Goal: Information Seeking & Learning: Learn about a topic

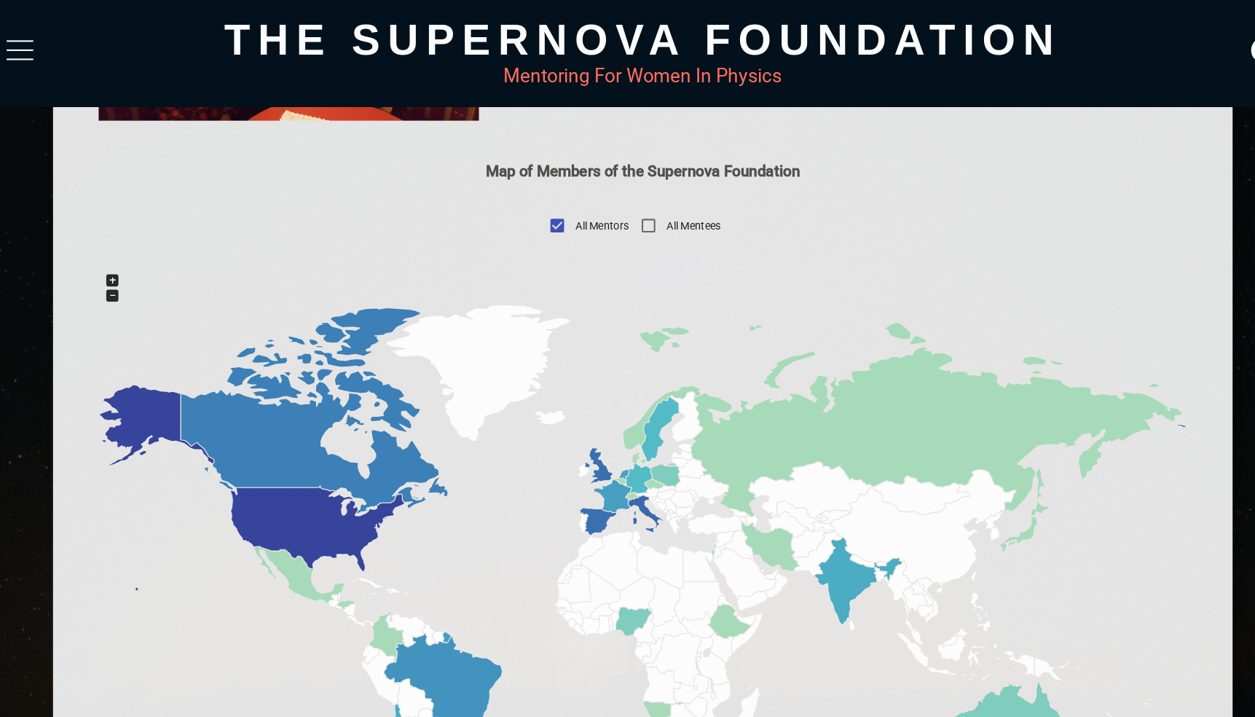
scroll to position [556, 0]
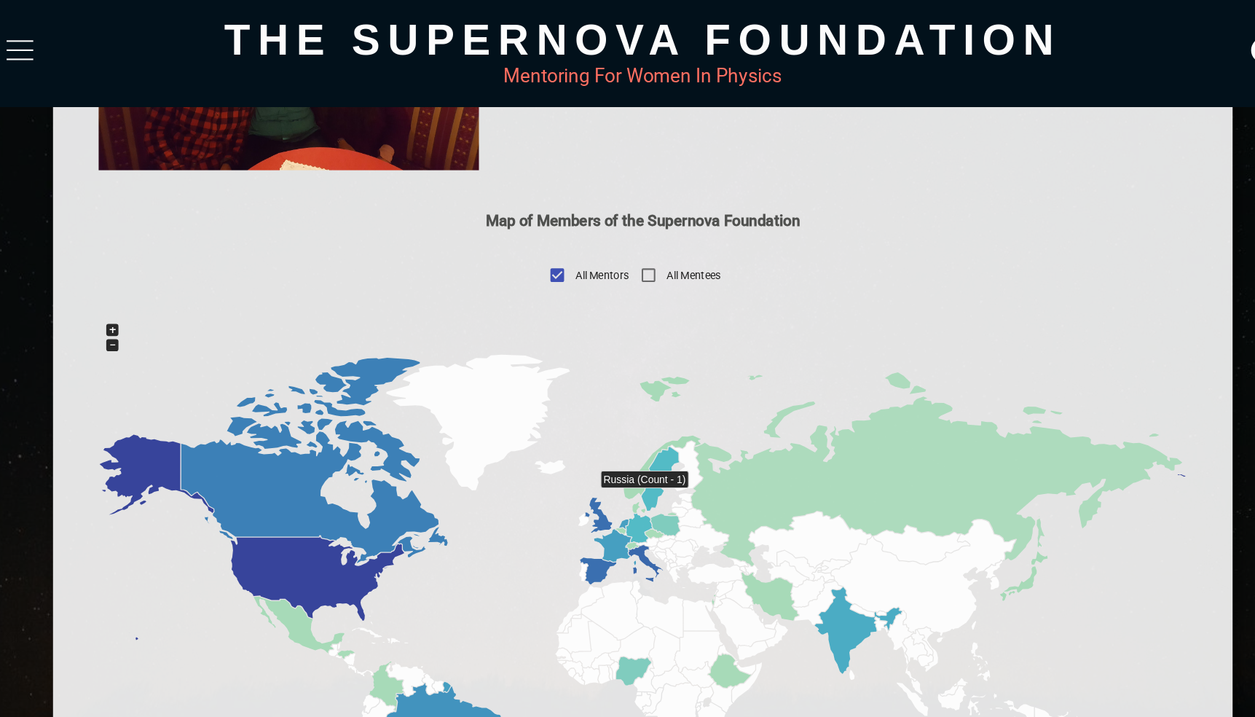
drag, startPoint x: 286, startPoint y: 484, endPoint x: 666, endPoint y: 473, distance: 380.4
click at [666, 473] on g at bounding box center [627, 594] width 1040 height 509
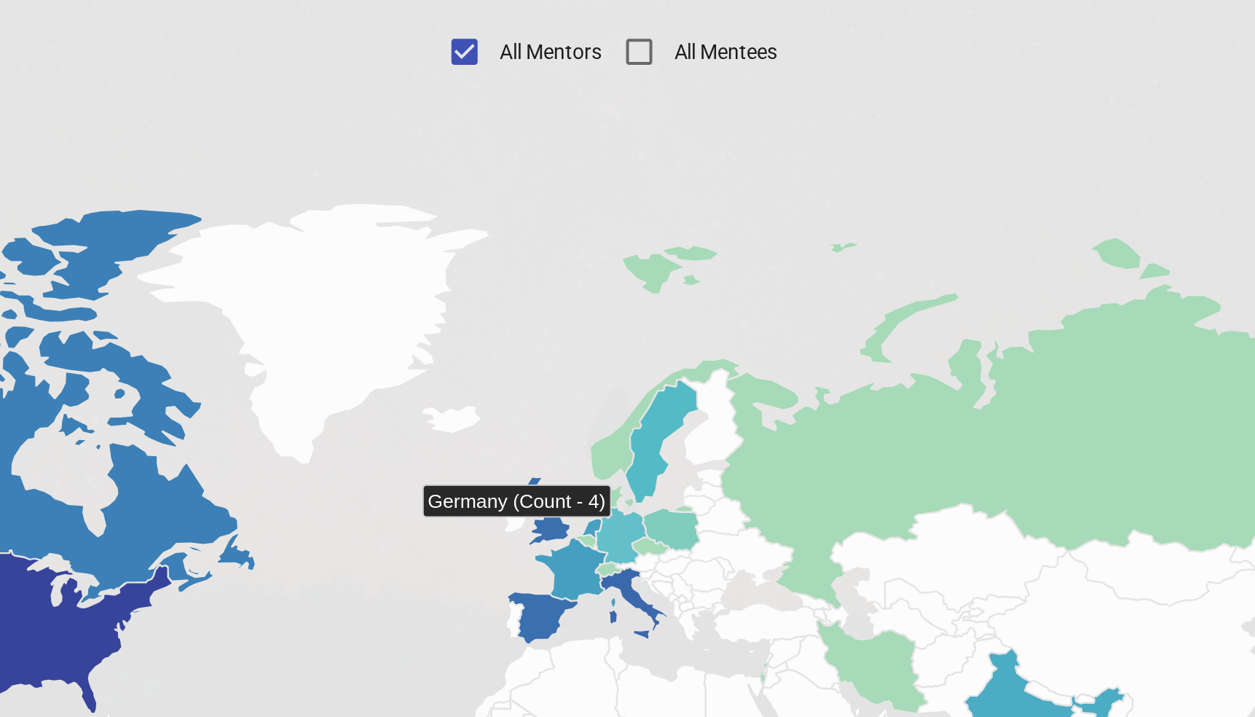
click at [612, 613] on icon at bounding box center [624, 627] width 25 height 28
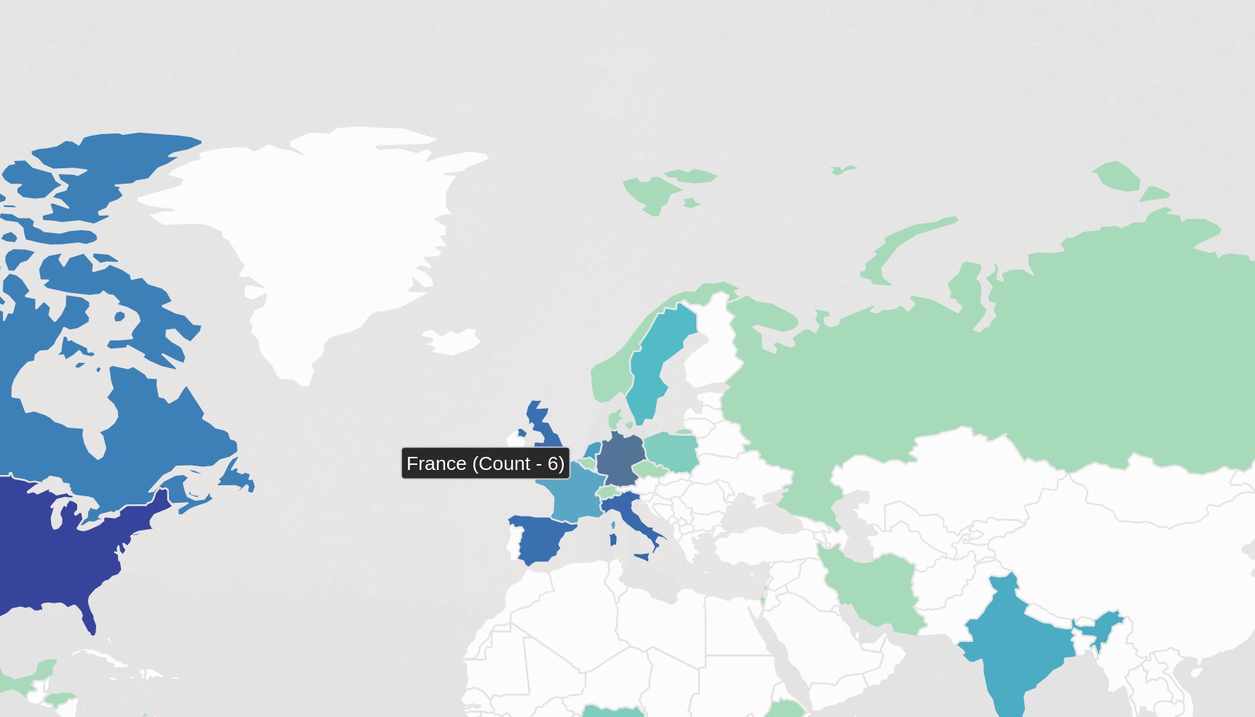
scroll to position [490, 0]
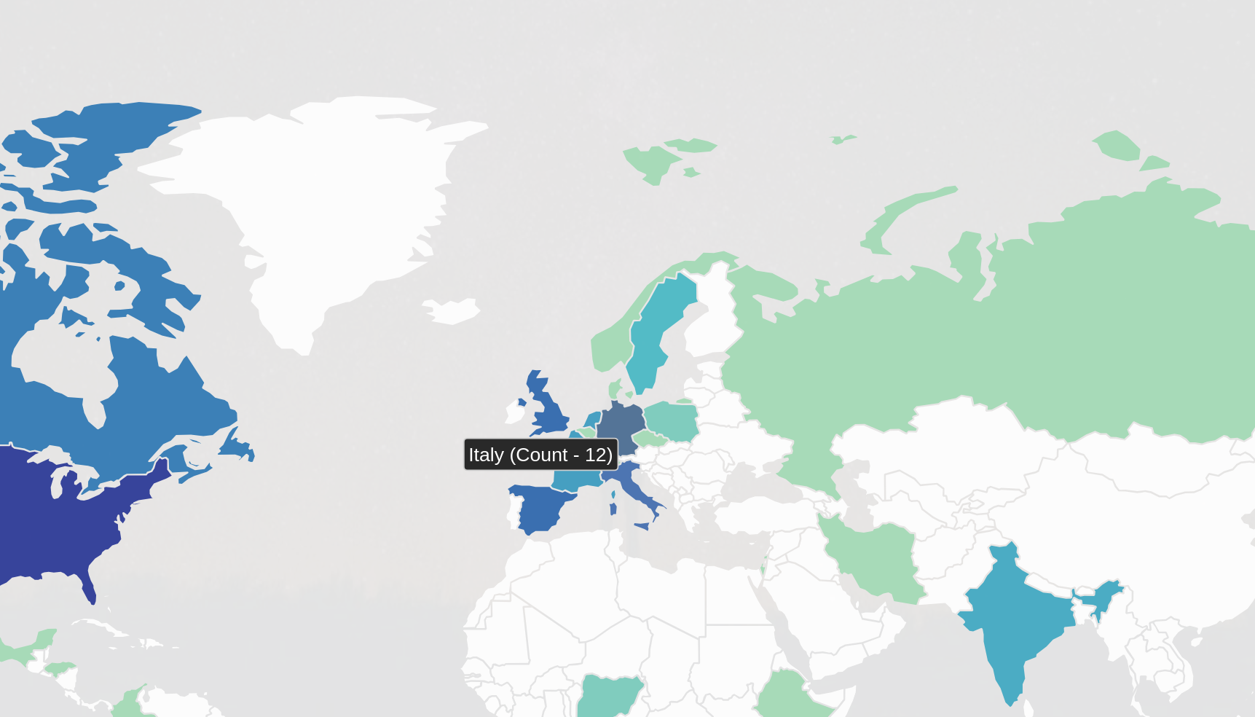
click at [614, 589] on icon at bounding box center [630, 607] width 33 height 36
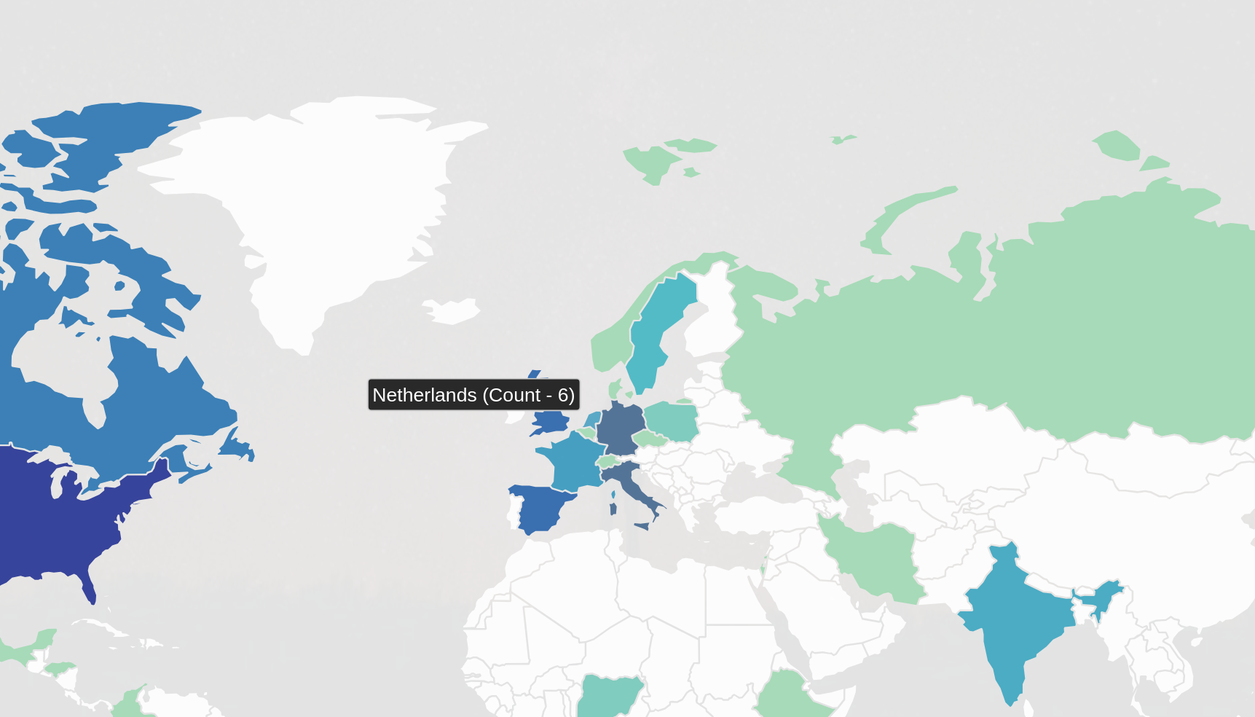
click at [605, 564] on icon at bounding box center [609, 568] width 9 height 9
click at [602, 572] on icon at bounding box center [606, 575] width 9 height 6
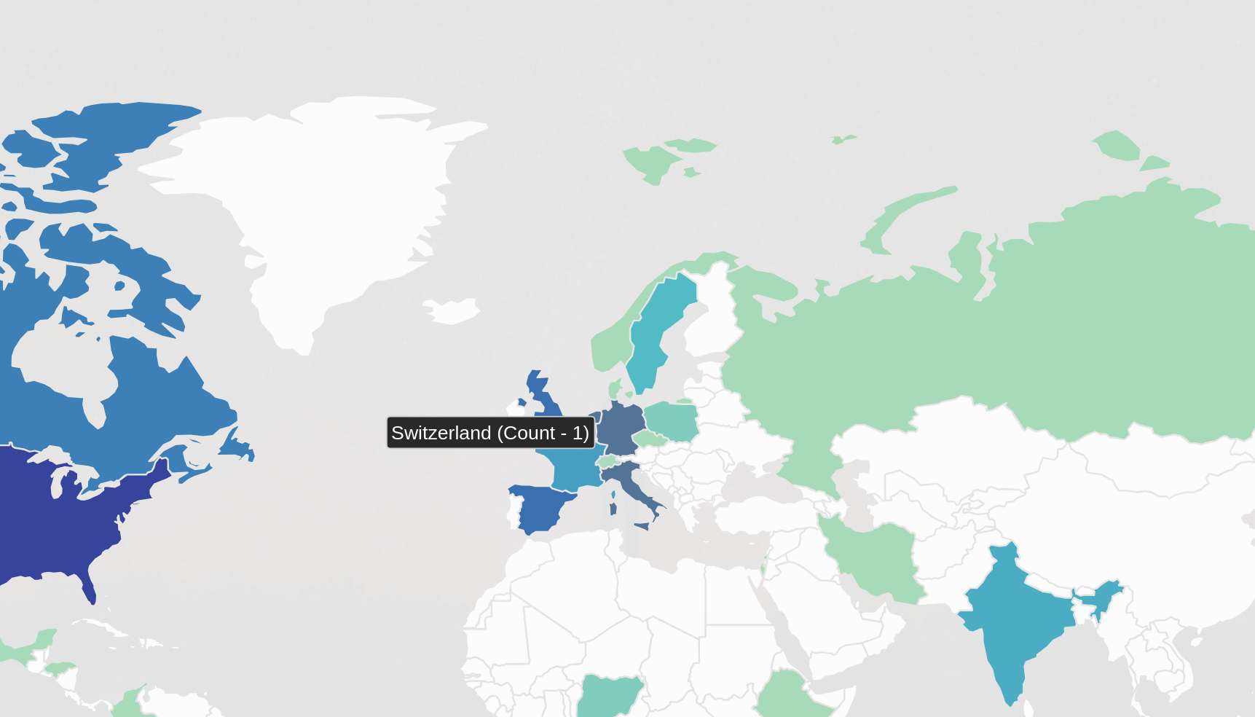
click at [612, 586] on icon at bounding box center [618, 589] width 12 height 7
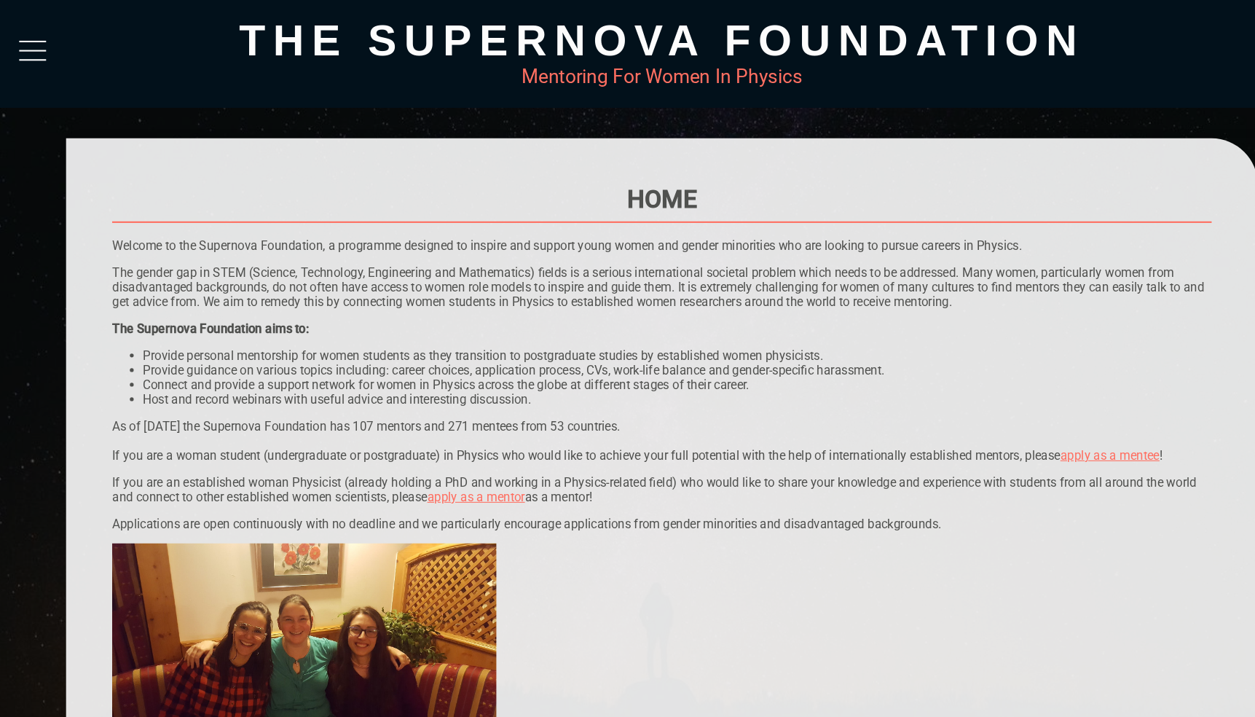
scroll to position [0, 0]
click at [1082, 433] on link "apply as a mentee" at bounding box center [1052, 432] width 94 height 14
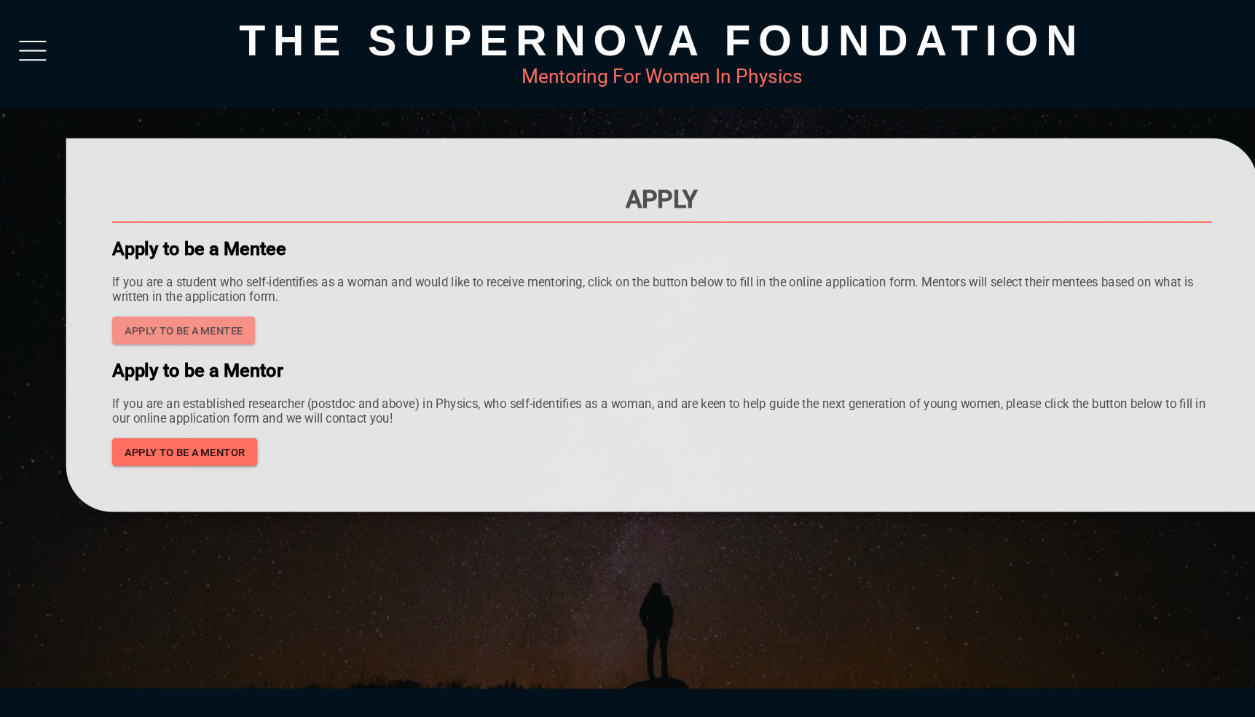
click at [179, 309] on span "Apply to be a mentee" at bounding box center [174, 313] width 112 height 18
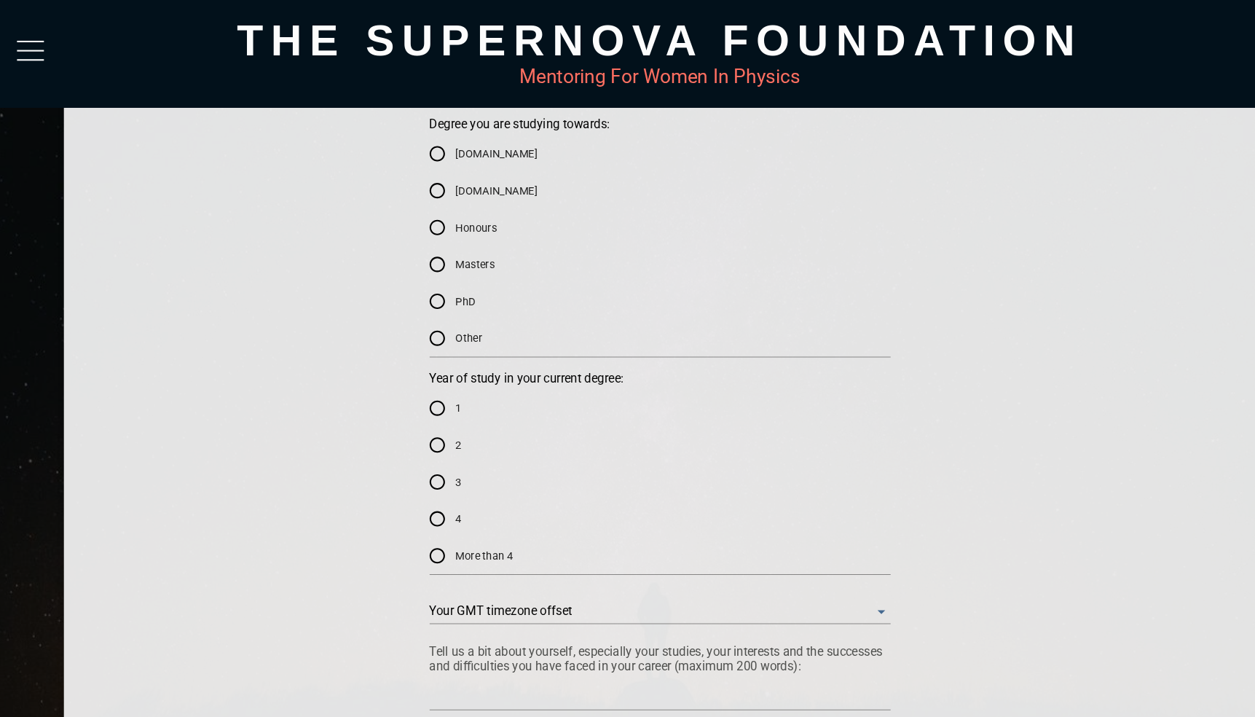
scroll to position [645, 0]
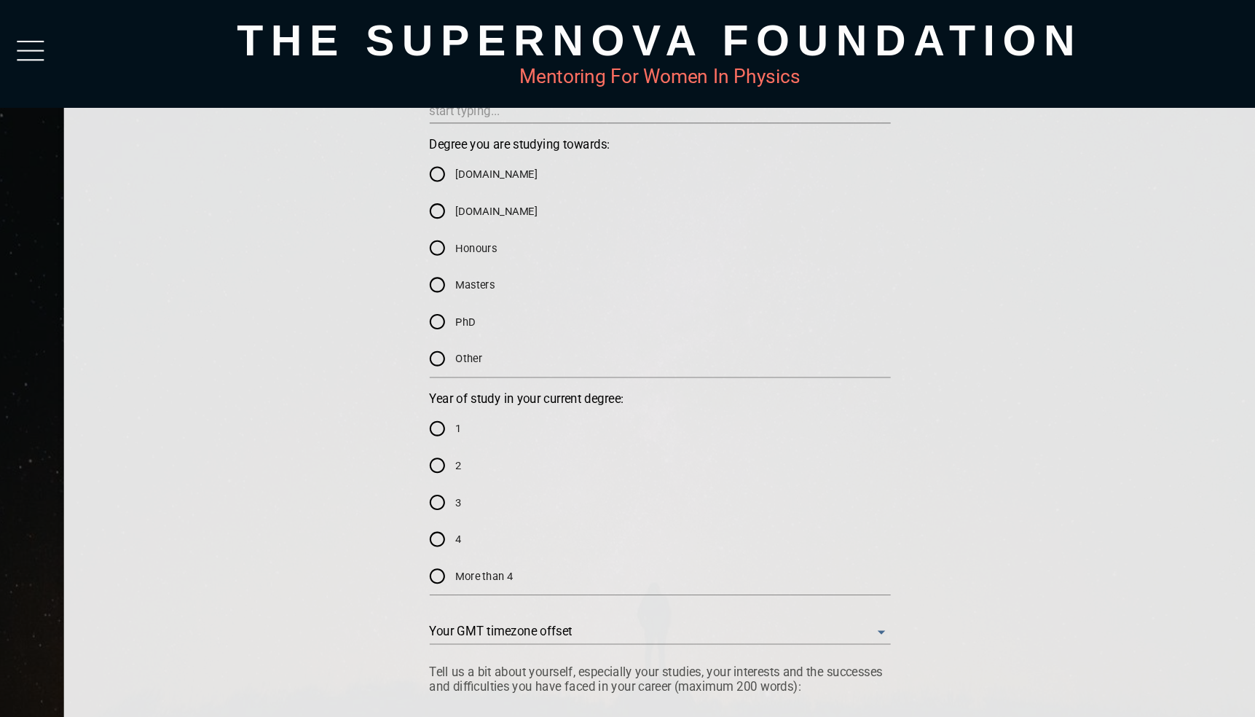
click at [39, 44] on div at bounding box center [30, 52] width 25 height 26
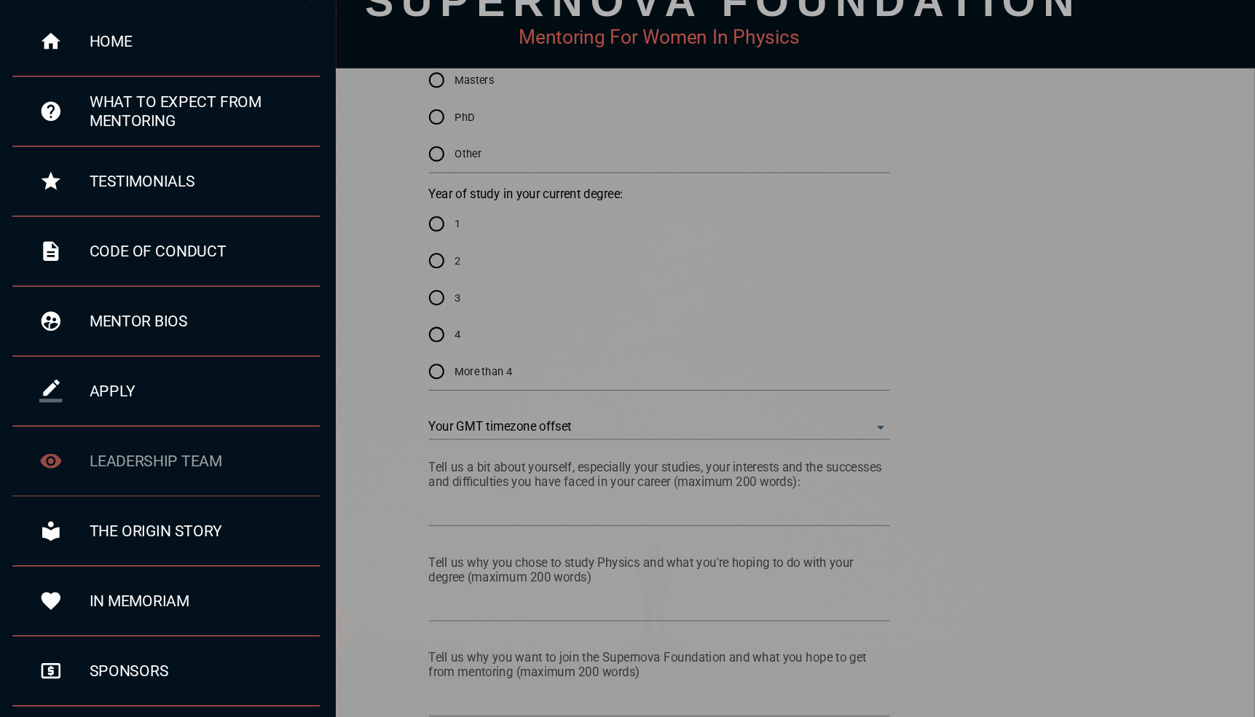
scroll to position [0, 0]
click at [103, 68] on div "home" at bounding box center [196, 76] width 219 height 17
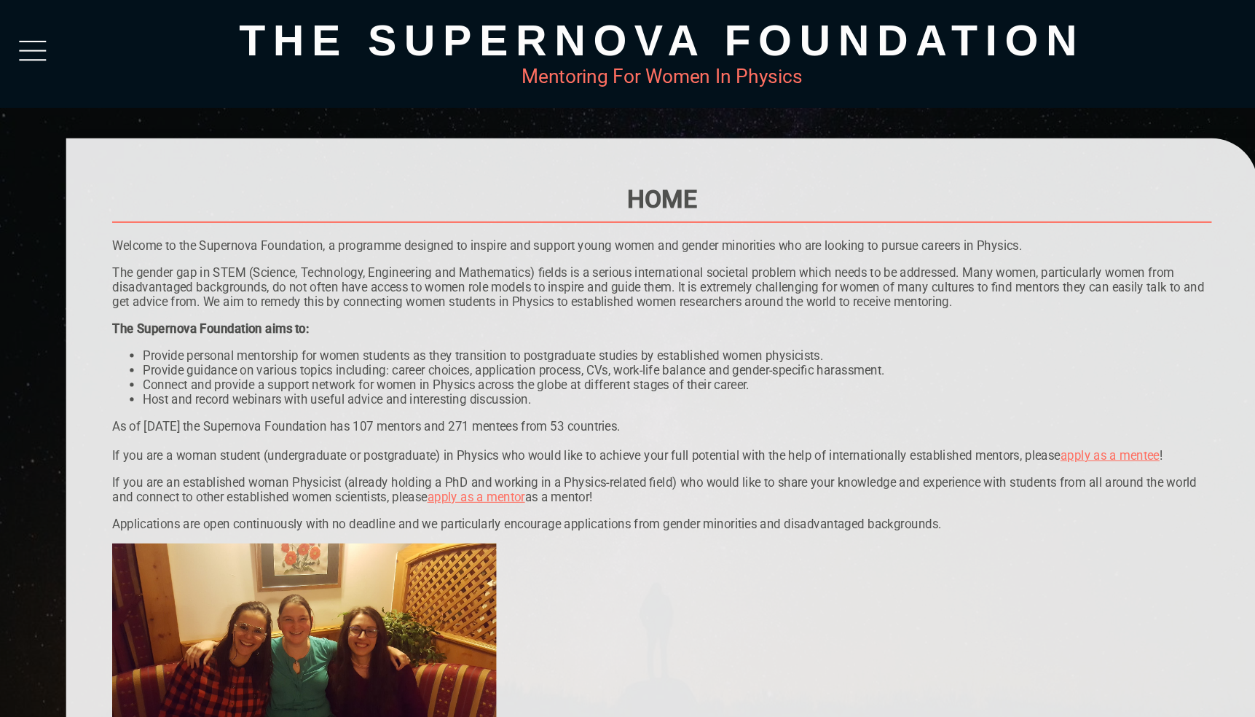
click at [31, 50] on div at bounding box center [30, 52] width 25 height 26
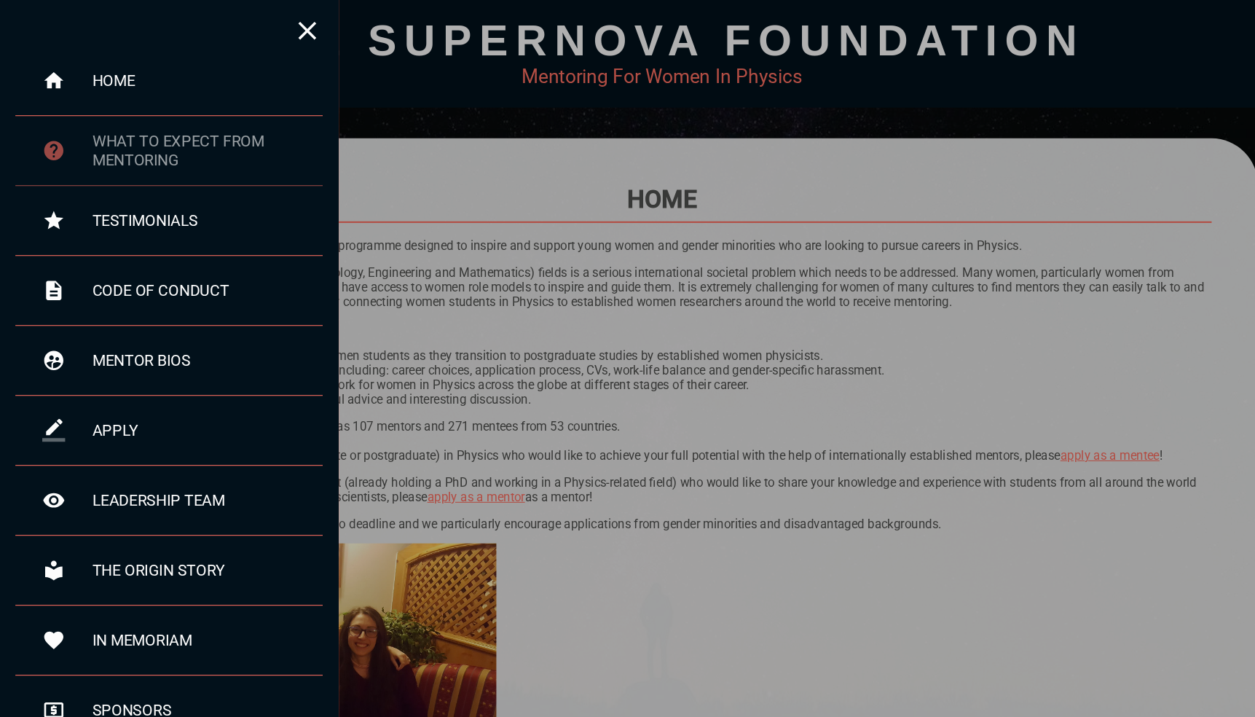
click at [140, 141] on div "what to expect from mentoring" at bounding box center [196, 142] width 219 height 35
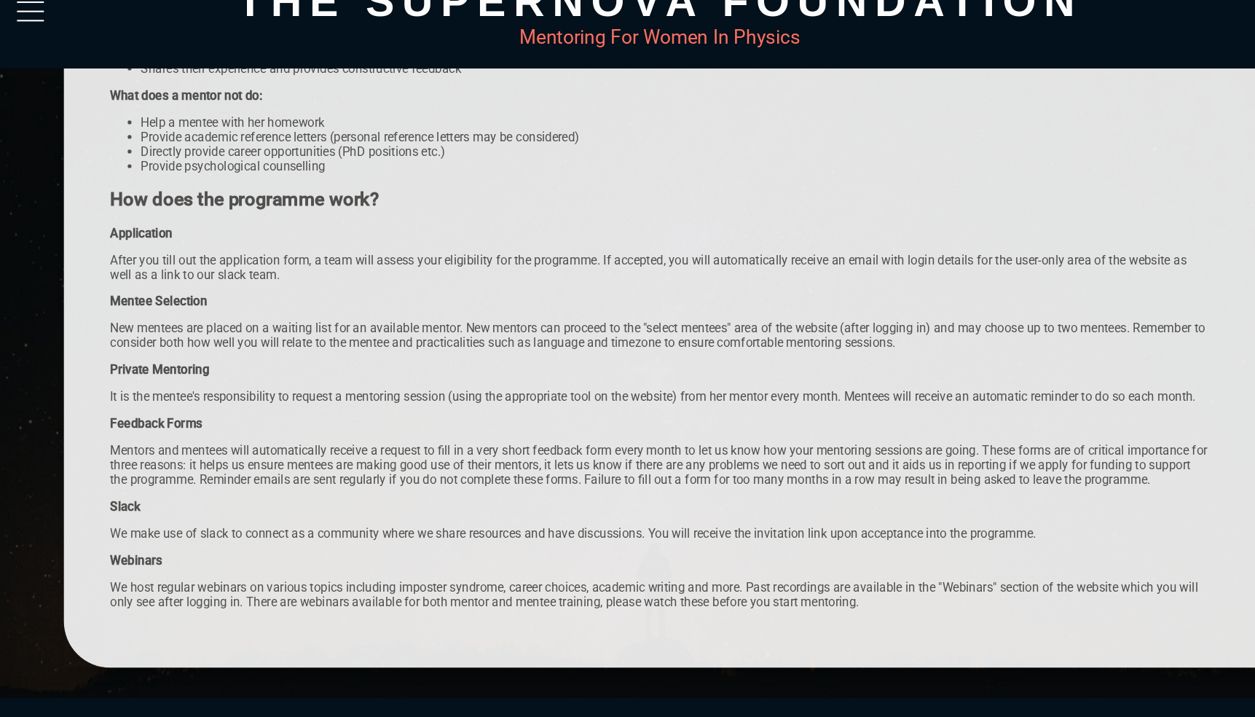
scroll to position [253, 0]
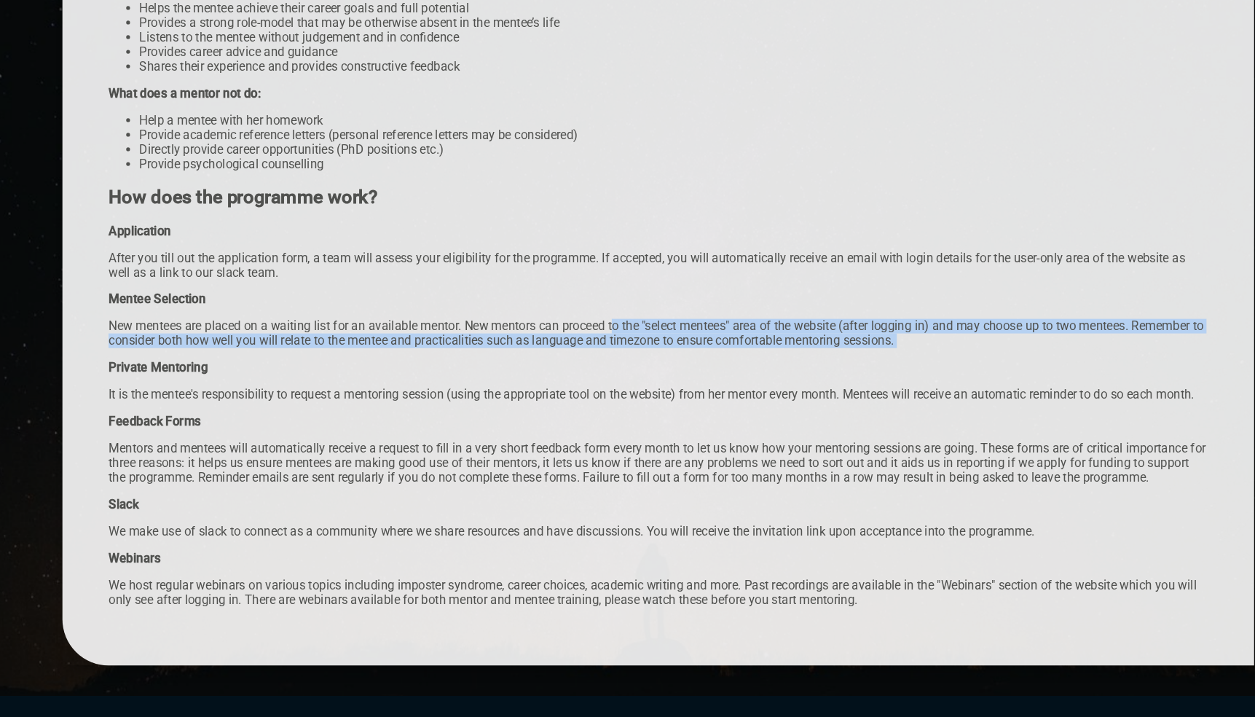
drag, startPoint x: 587, startPoint y: 310, endPoint x: 728, endPoint y: 304, distance: 140.7
click at [760, 330] on p "How does the programme work? Application After you till out the application for…" at bounding box center [627, 413] width 1042 height 398
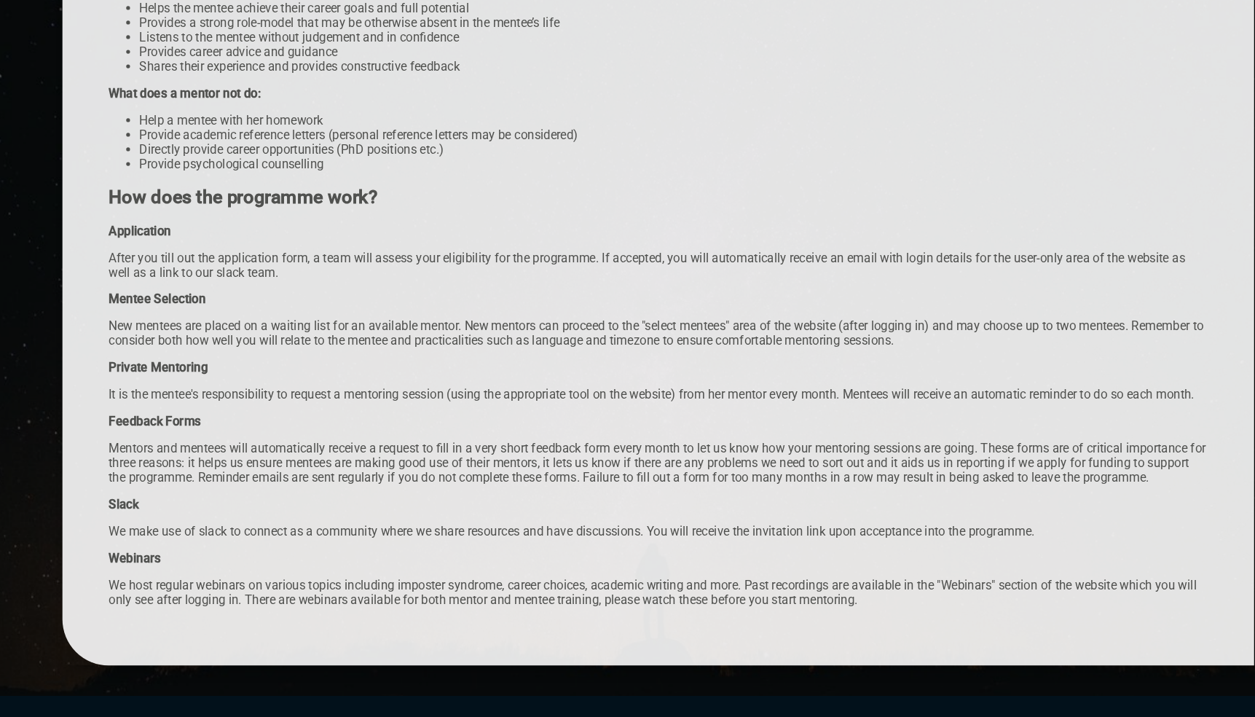
drag, startPoint x: 464, startPoint y: 355, endPoint x: 564, endPoint y: 350, distance: 99.9
click at [572, 355] on p "How does the programme work? Application After you till out the application for…" at bounding box center [627, 413] width 1042 height 398
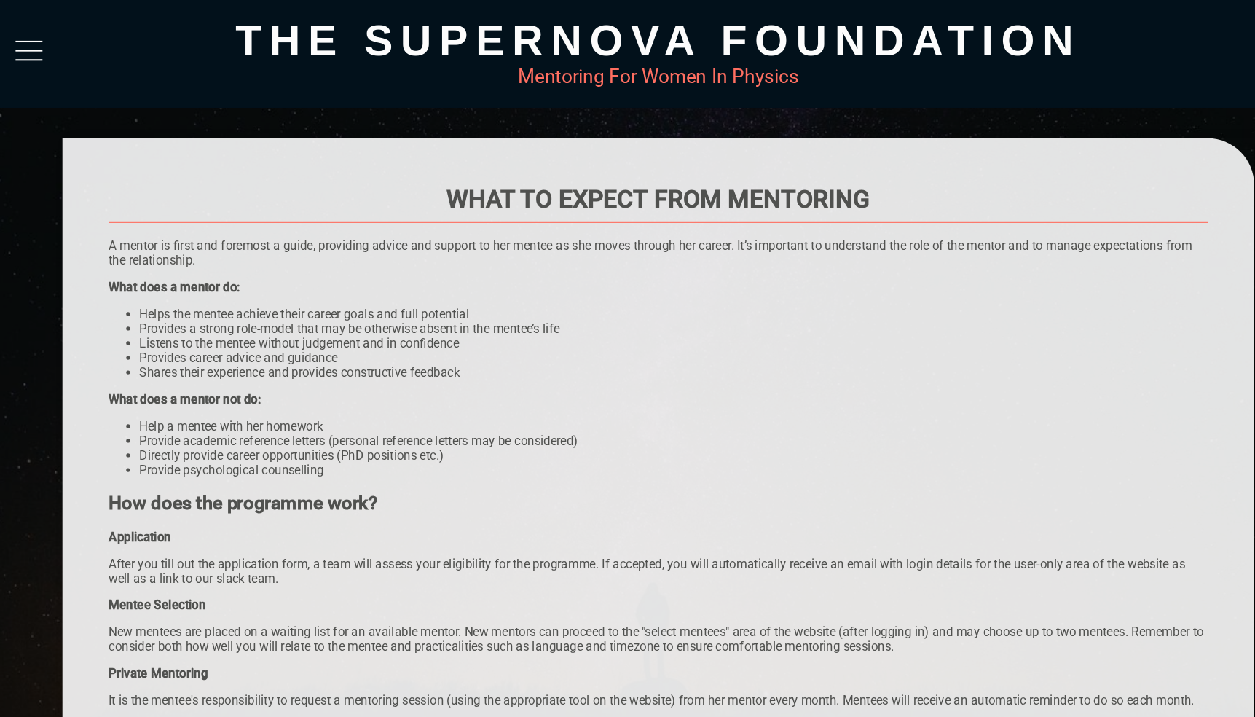
scroll to position [0, 0]
click at [31, 47] on div at bounding box center [30, 52] width 25 height 26
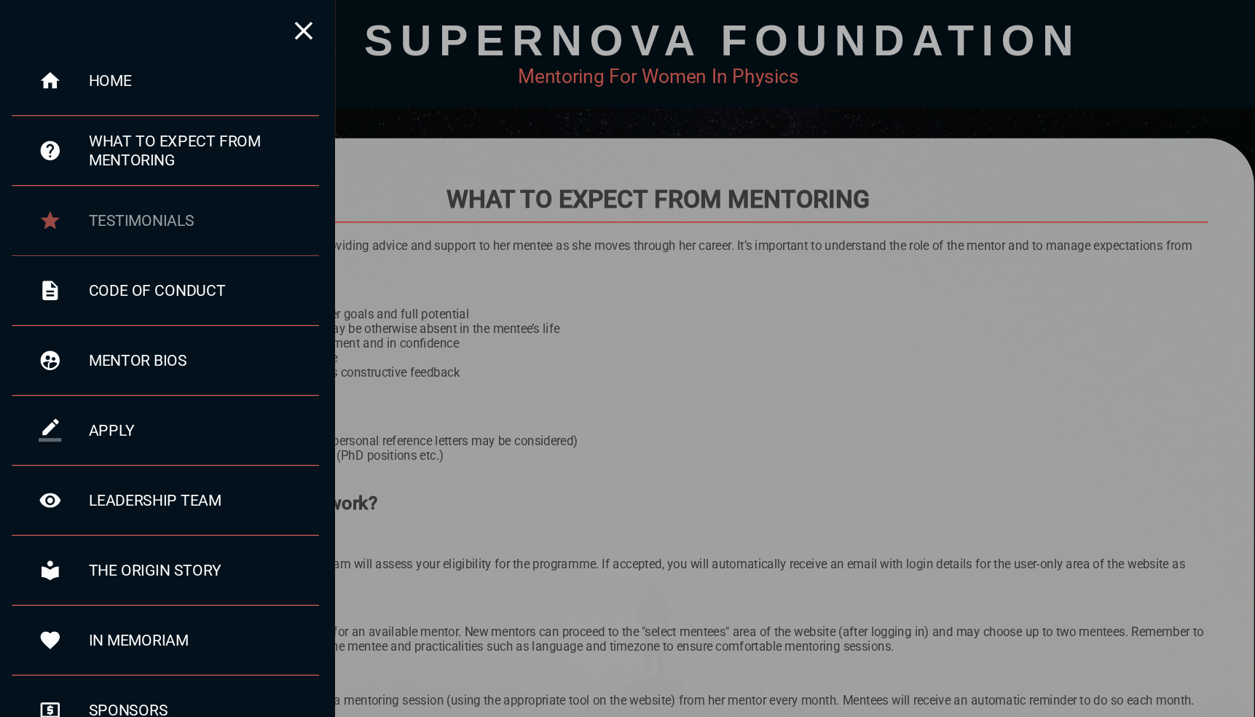
click at [154, 208] on div "testimonials" at bounding box center [196, 208] width 219 height 17
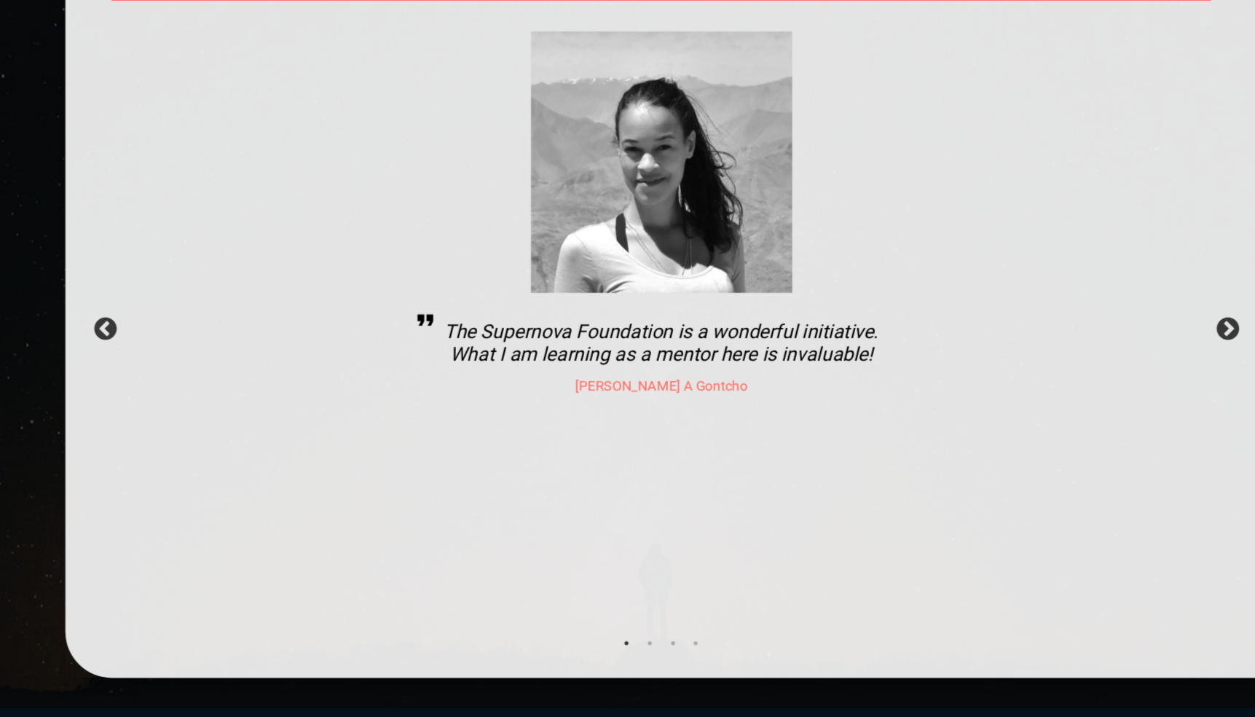
scroll to position [176, 0]
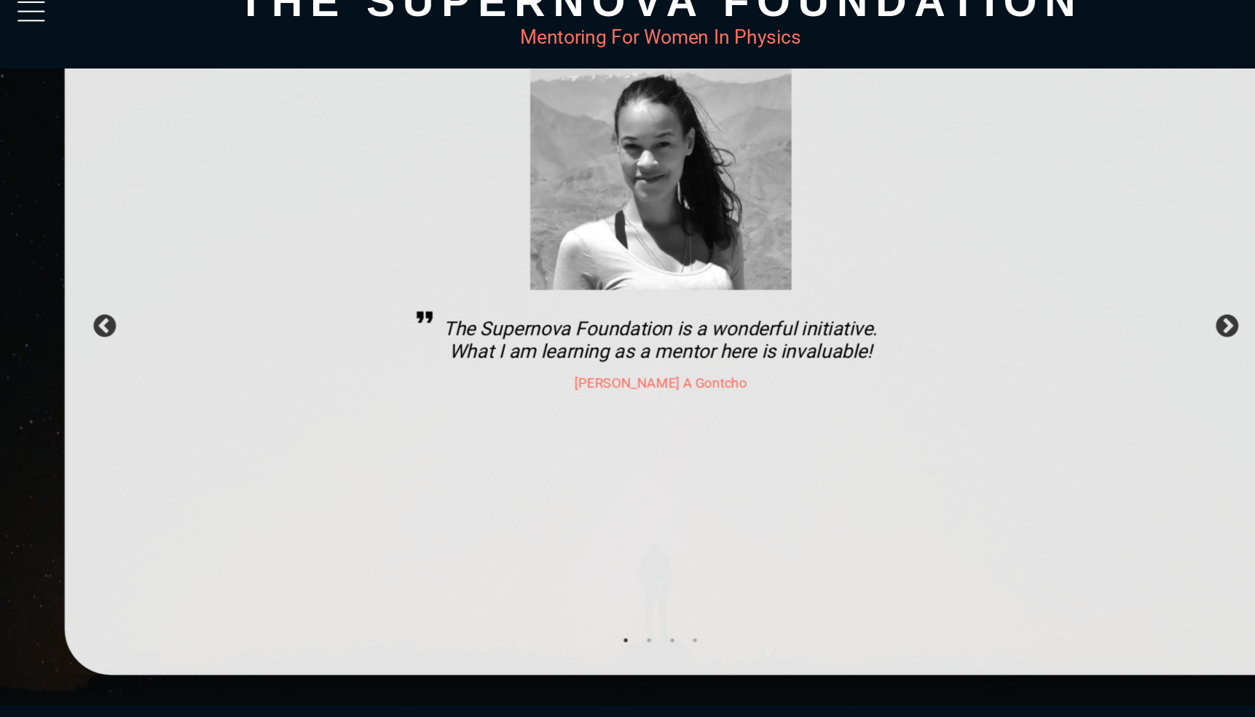
click at [34, 39] on div at bounding box center [30, 52] width 25 height 26
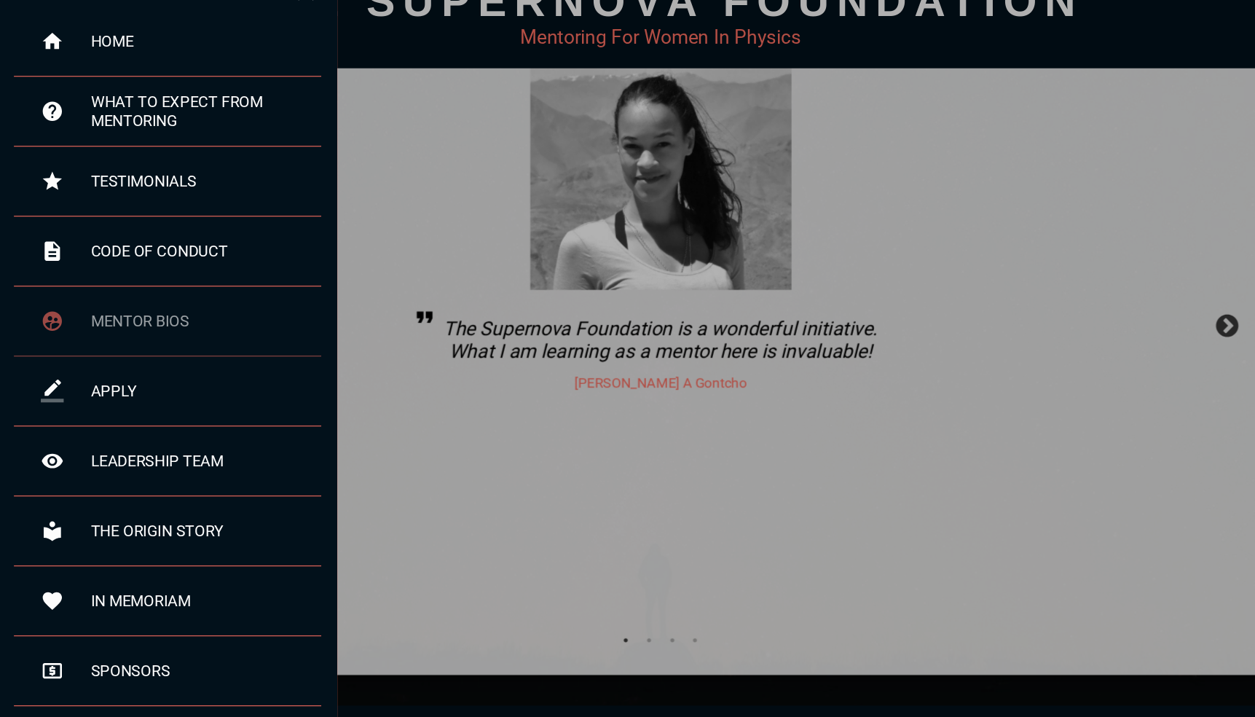
click at [152, 333] on div "mentor bios" at bounding box center [196, 341] width 219 height 17
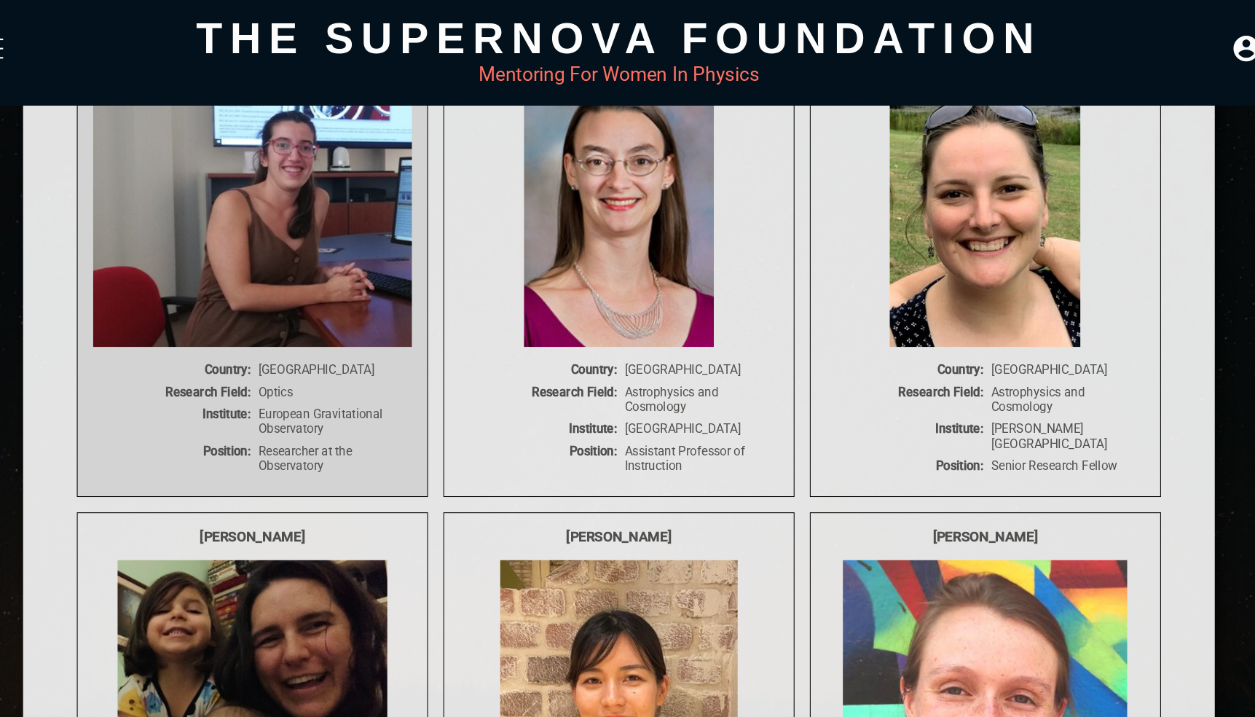
scroll to position [7464, 0]
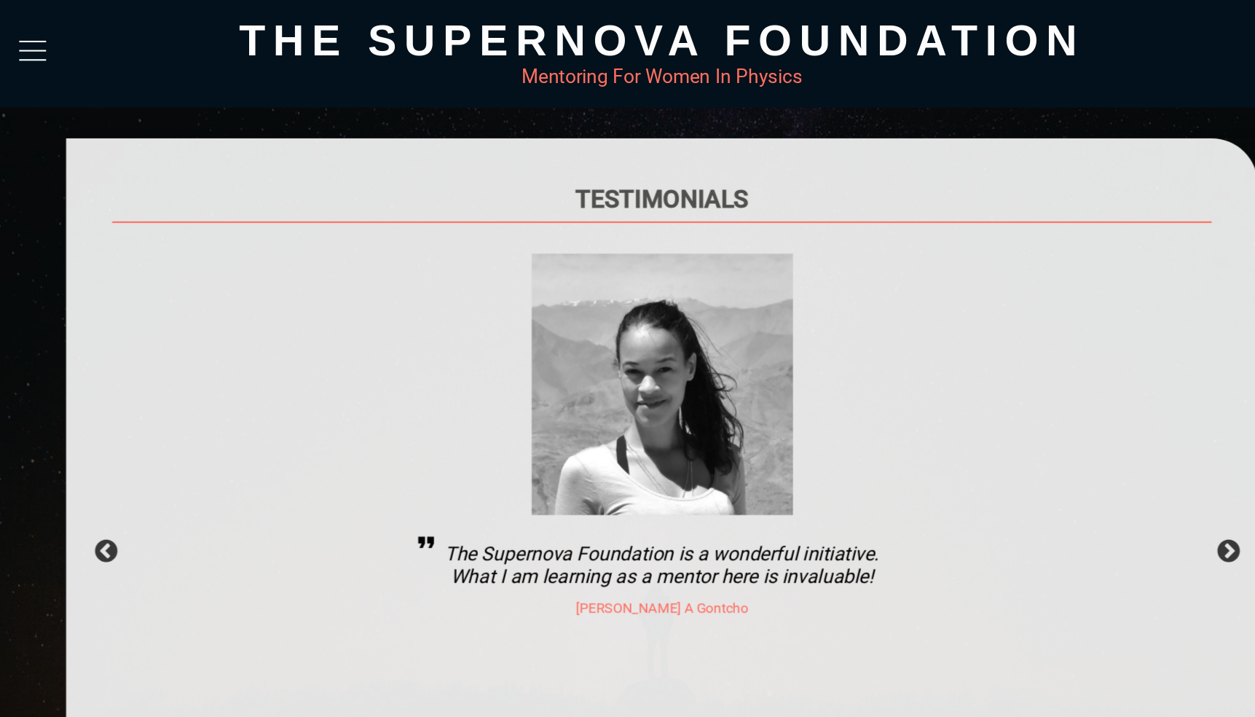
click at [38, 52] on div at bounding box center [30, 52] width 25 height 26
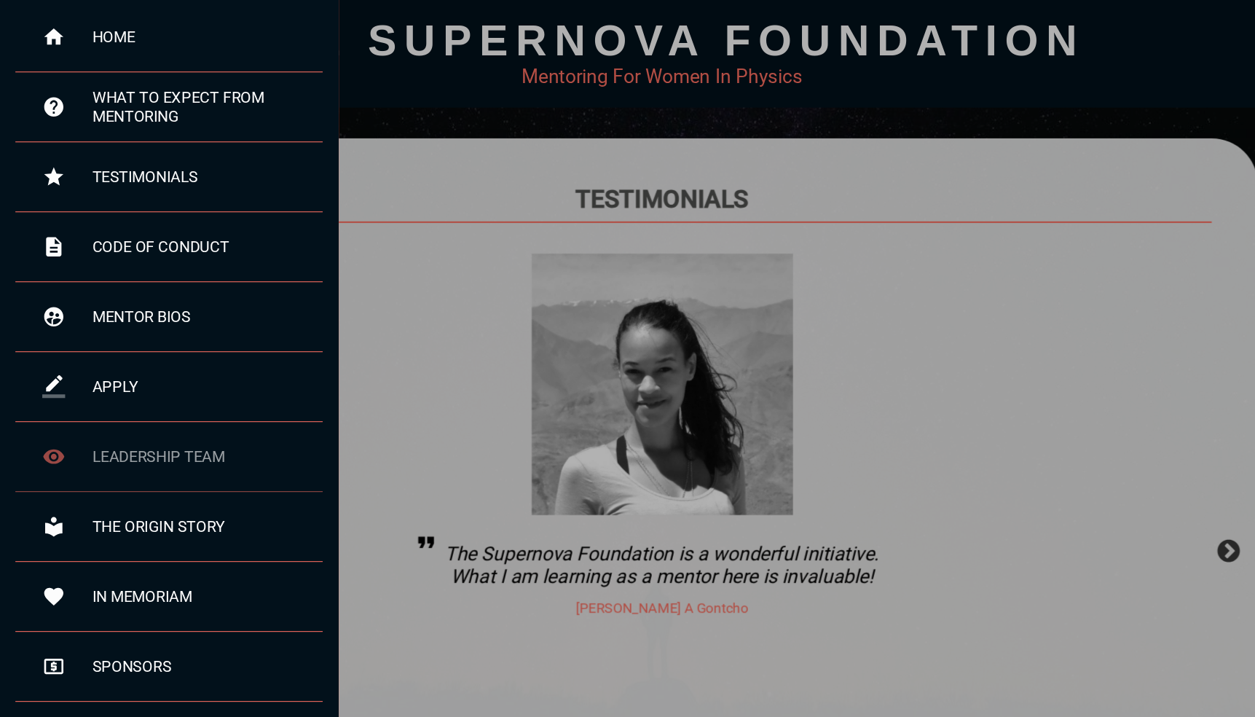
scroll to position [41, 0]
click at [211, 418] on div "leadership team" at bounding box center [160, 434] width 291 height 66
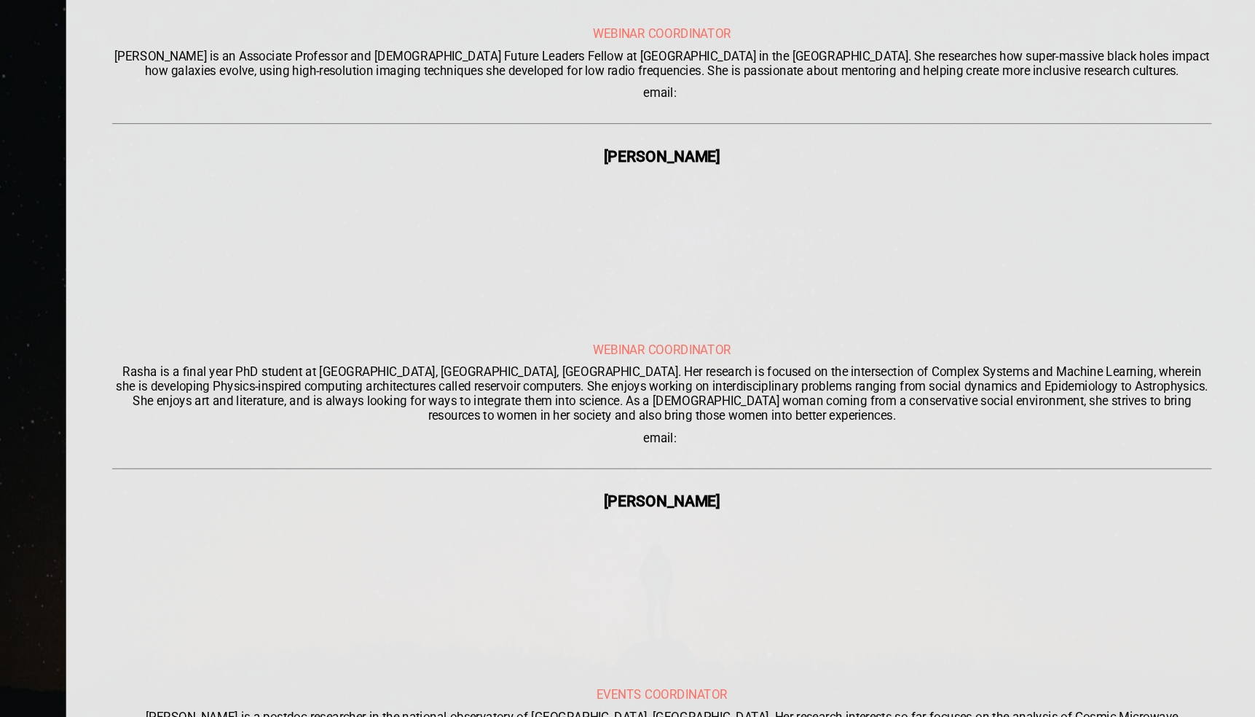
scroll to position [1762, 0]
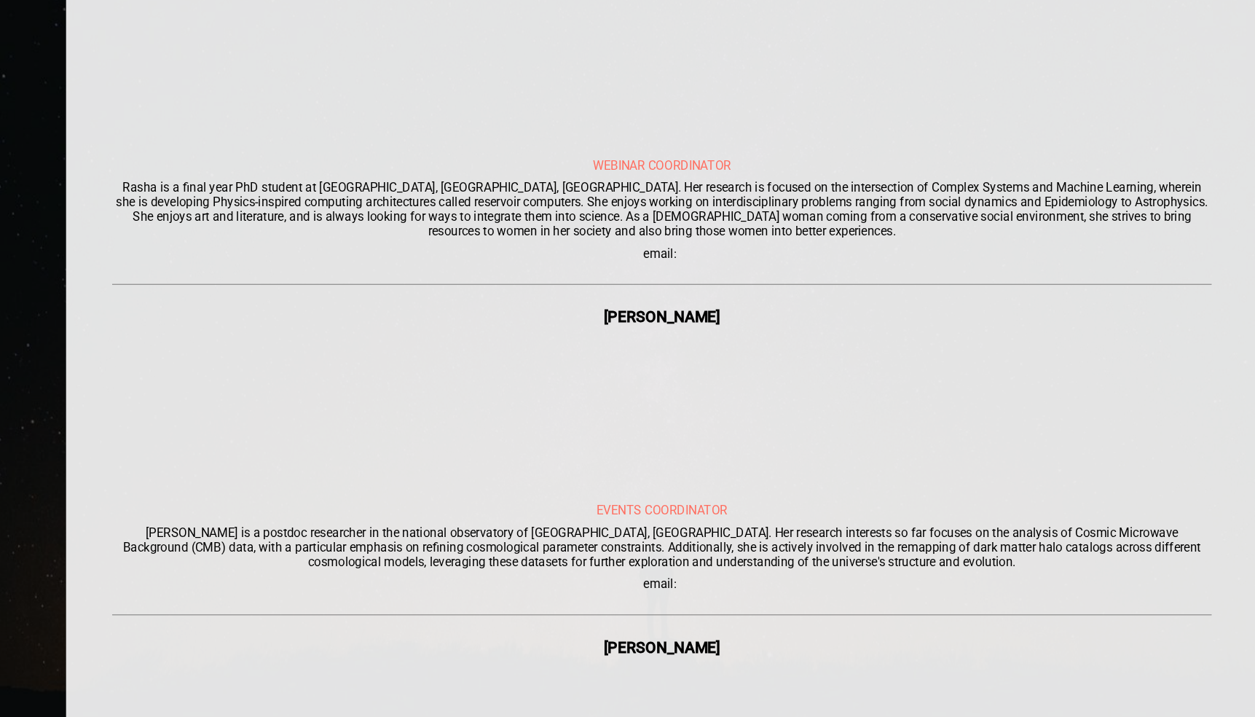
click at [225, 535] on div "[PERSON_NAME] is a postdoc researcher in the national observatory of [GEOGRAPHI…" at bounding box center [627, 556] width 1042 height 42
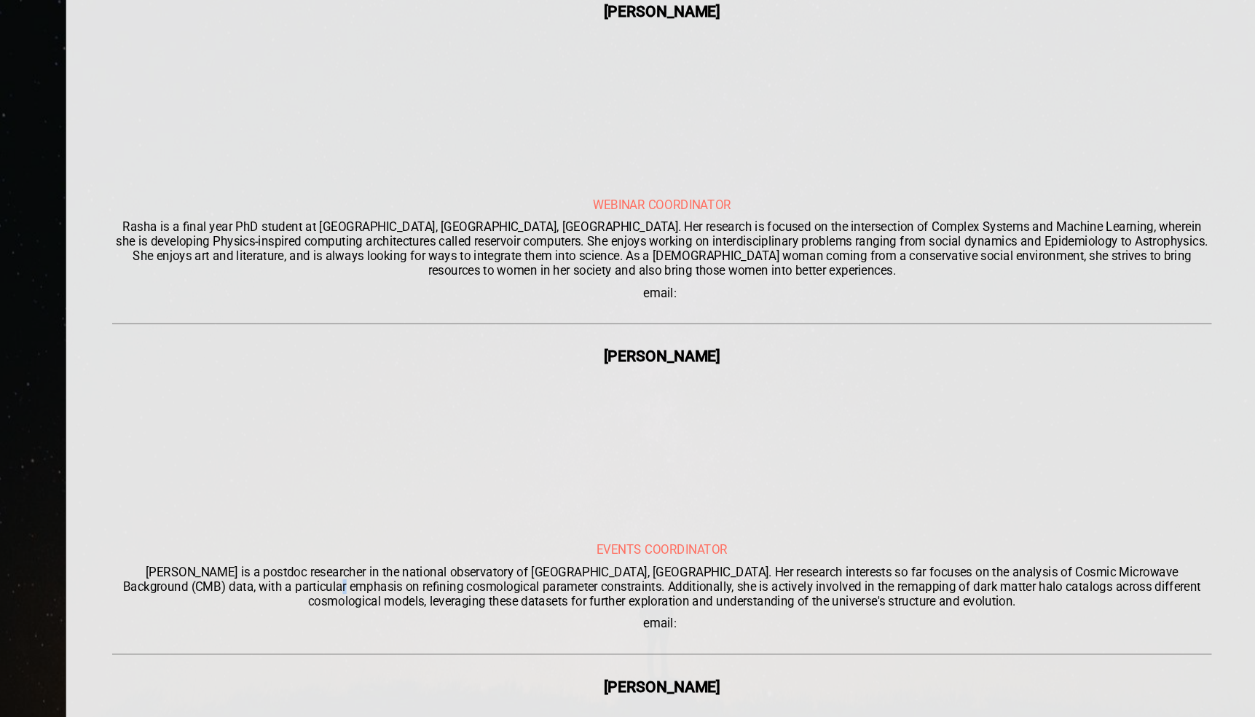
scroll to position [1753, 0]
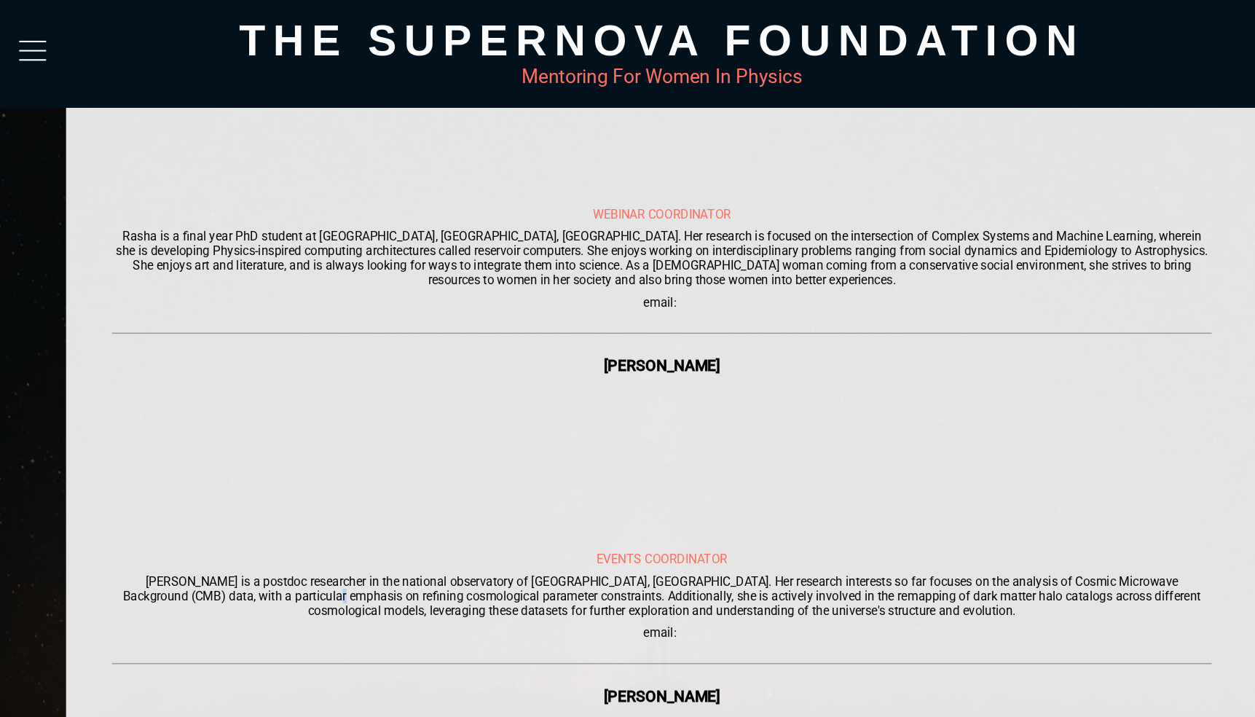
click at [18, 42] on div at bounding box center [30, 52] width 25 height 26
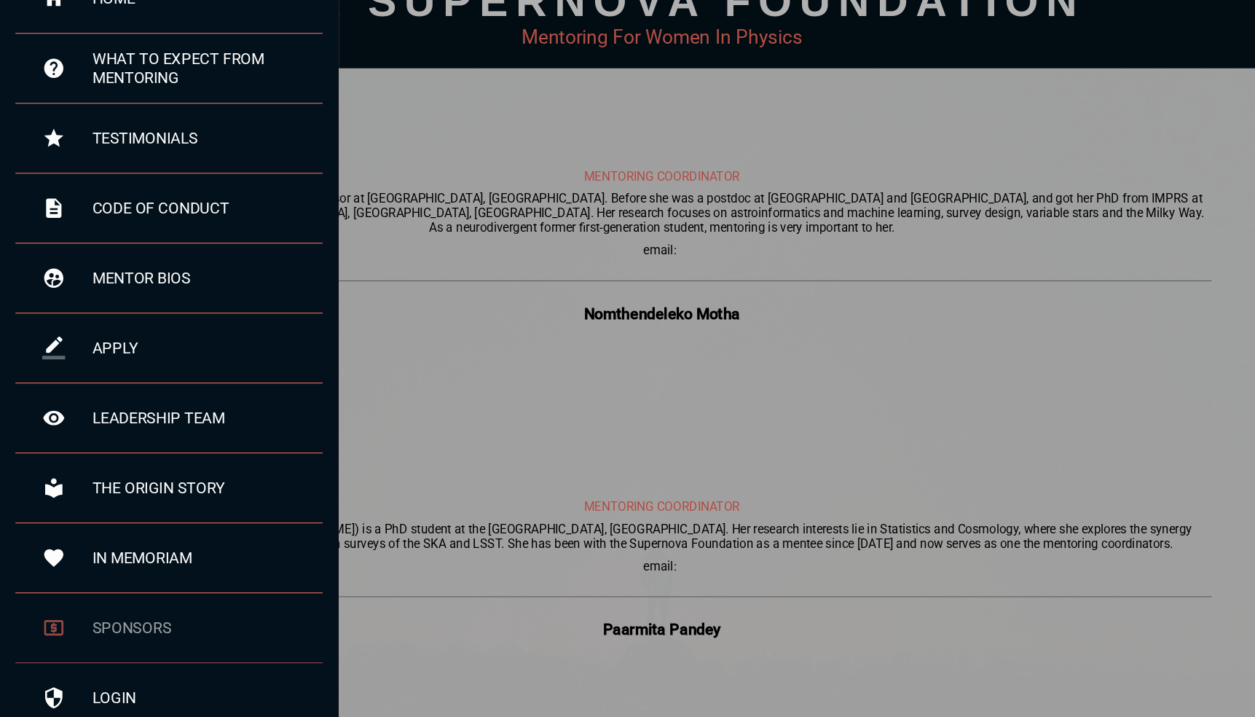
scroll to position [2441, 0]
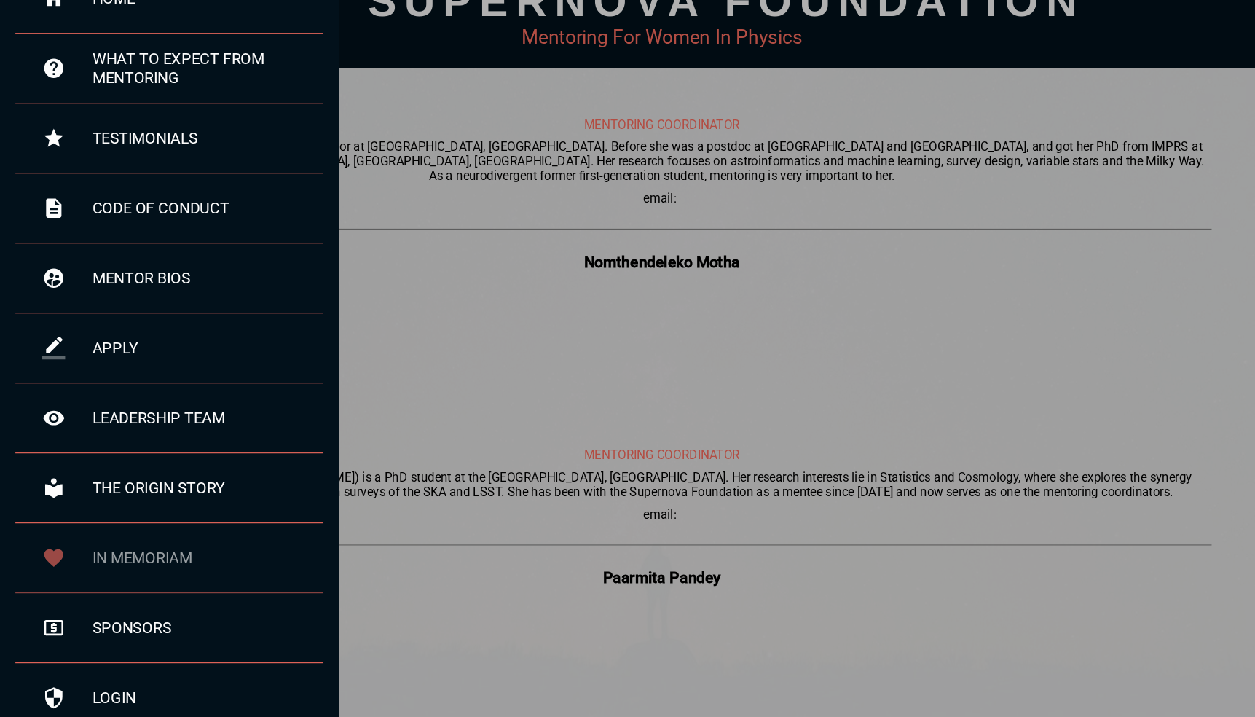
click at [133, 557] on div "in memoriam" at bounding box center [196, 565] width 219 height 17
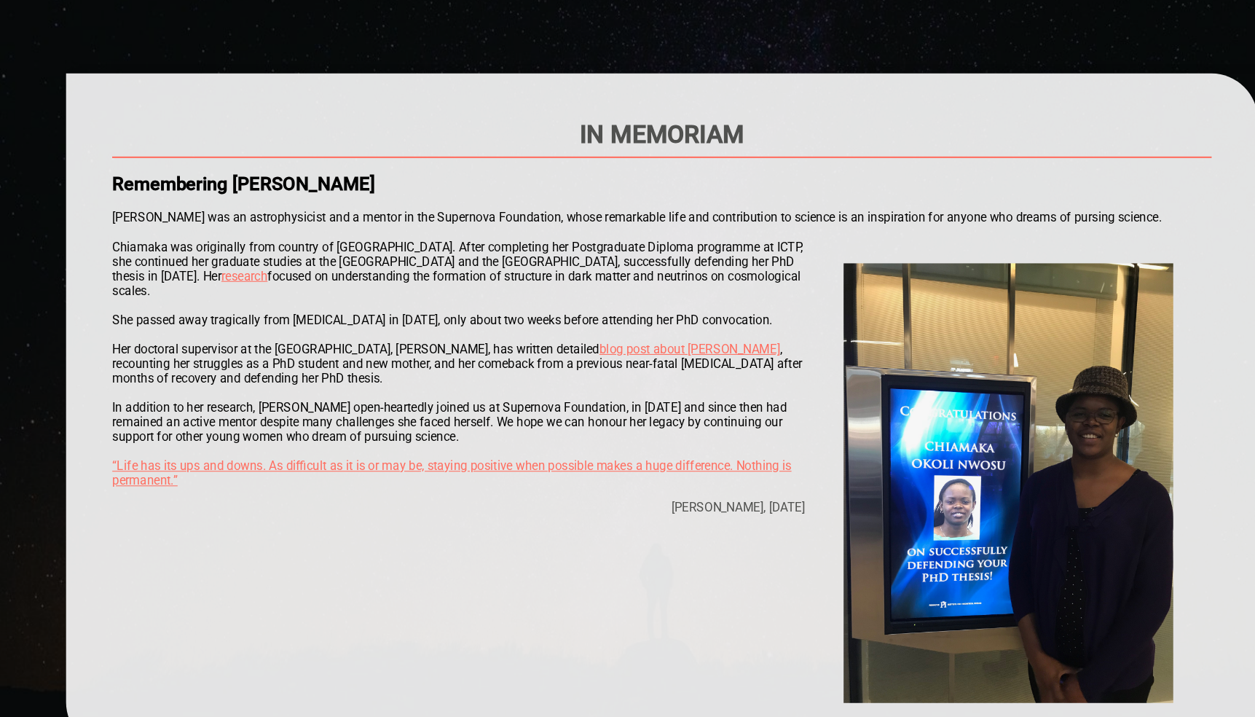
scroll to position [36, 0]
